Goal: Task Accomplishment & Management: Manage account settings

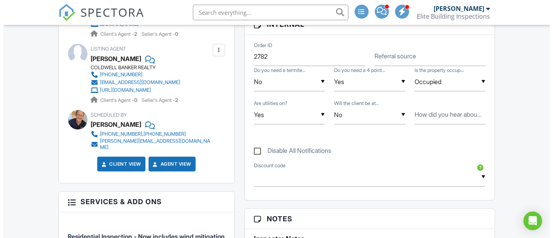
scroll to position [345, 0]
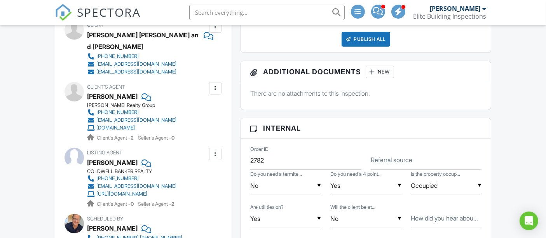
click at [217, 30] on div at bounding box center [215, 27] width 8 height 8
click at [205, 54] on li "Edit" at bounding box center [197, 49] width 40 height 19
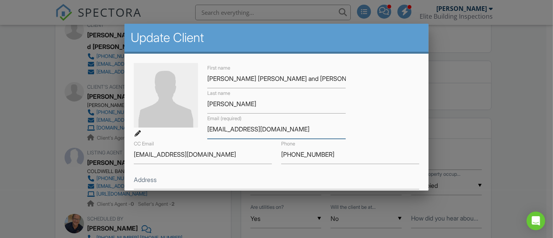
drag, startPoint x: 283, startPoint y: 129, endPoint x: 179, endPoint y: 145, distance: 105.1
click at [179, 145] on div "First name Mary Lou and Duane Last name Crowley Email (required) mlcrowley29@gm…" at bounding box center [276, 154] width 295 height 183
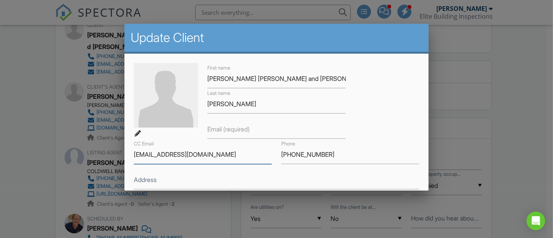
drag, startPoint x: 220, startPoint y: 156, endPoint x: 126, endPoint y: 178, distance: 96.6
click at [126, 178] on div "First name Mary Lou and Duane Last name Crowley Email (required) CC Email duane…" at bounding box center [276, 220] width 304 height 332
click at [220, 131] on label "Email (required)" at bounding box center [228, 129] width 42 height 9
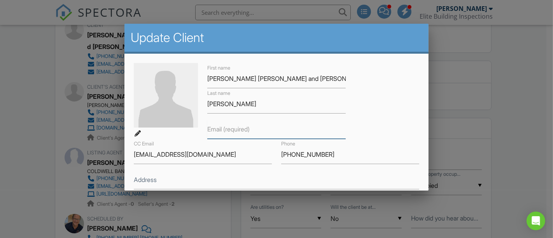
click at [220, 131] on input "Email (required)" at bounding box center [276, 129] width 138 height 19
click at [226, 132] on input "Email (required)" at bounding box center [276, 129] width 138 height 19
paste input "d"
click at [226, 133] on input "Email (required)" at bounding box center [276, 129] width 138 height 19
type input "[EMAIL_ADDRESS][DOMAIN_NAME]"
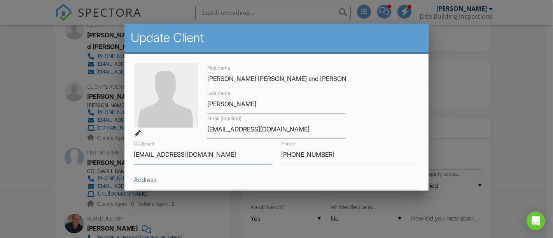
drag, startPoint x: 227, startPoint y: 152, endPoint x: 94, endPoint y: 170, distance: 134.9
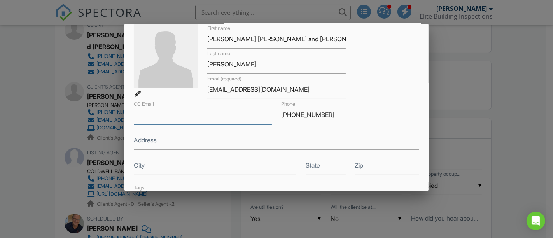
scroll to position [194, 0]
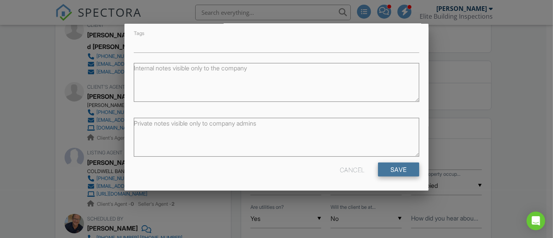
click at [395, 169] on input "Save" at bounding box center [398, 169] width 41 height 14
